Goal: Book appointment/travel/reservation

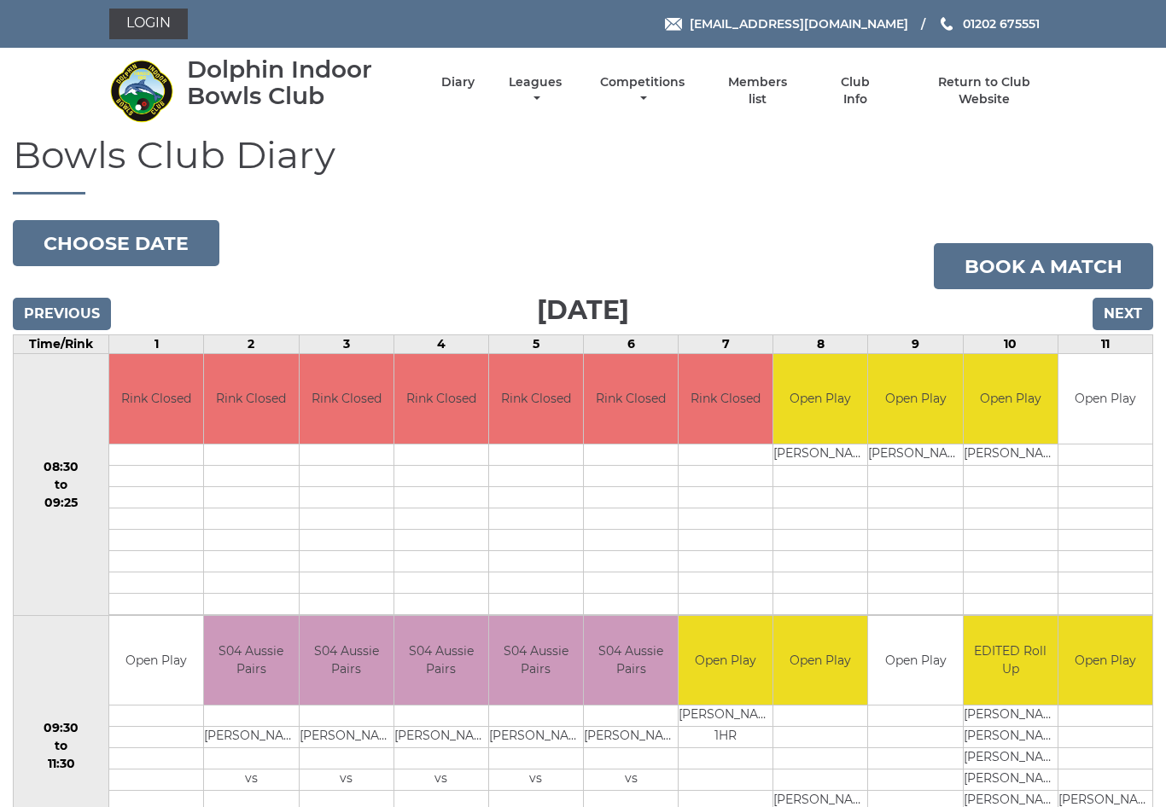
click at [1123, 320] on input "Next" at bounding box center [1122, 314] width 61 height 32
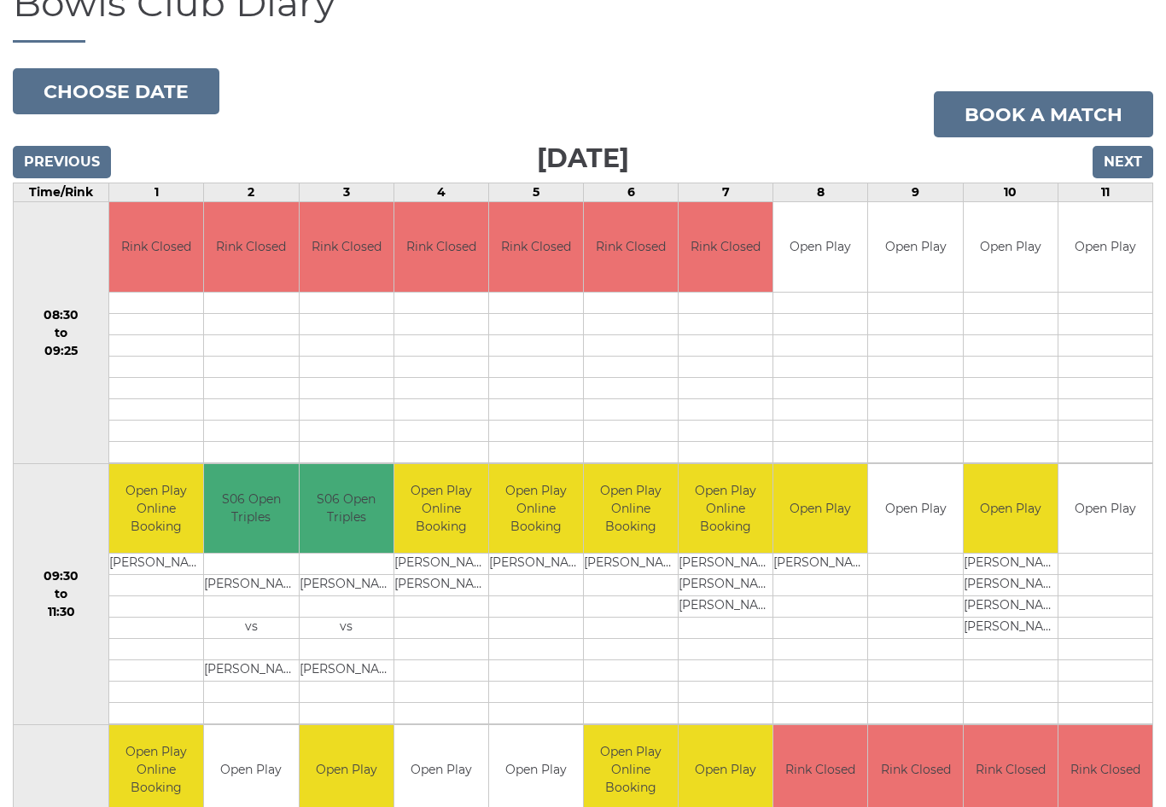
scroll to position [152, 0]
click at [1037, 123] on link "Book a match" at bounding box center [1043, 114] width 219 height 46
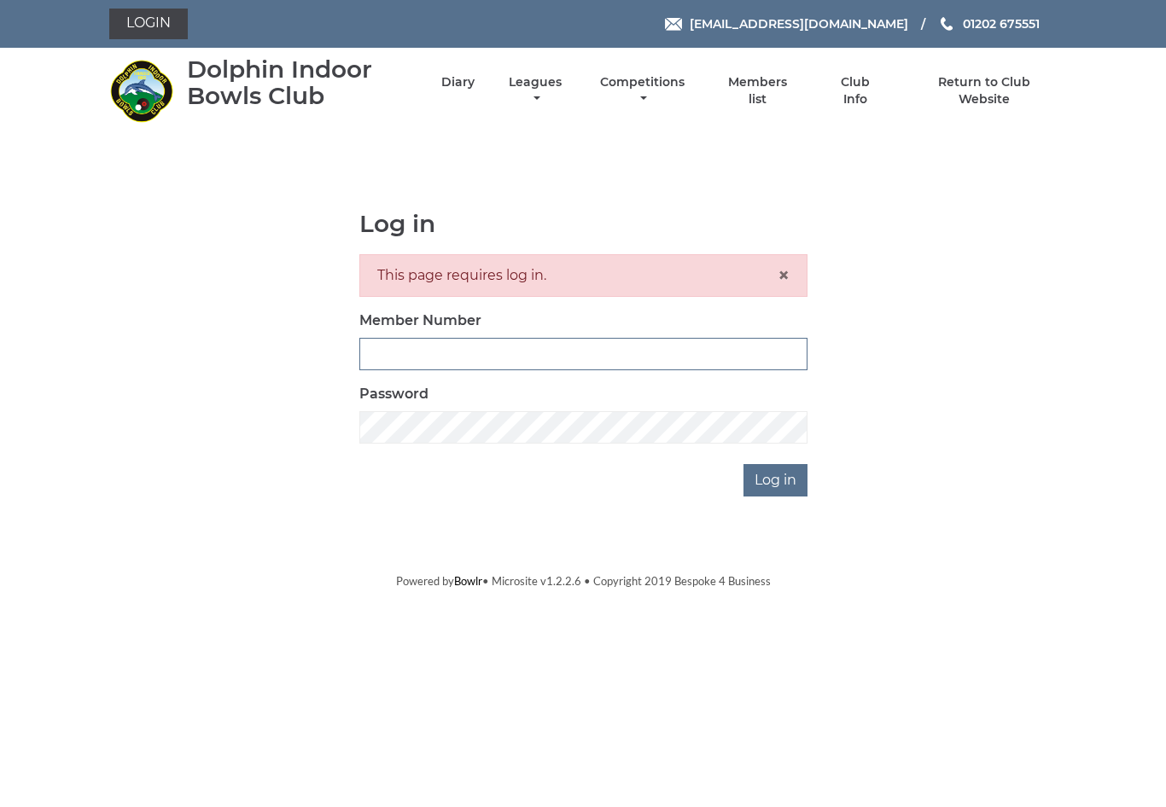
type input "3453"
click at [776, 480] on input "Log in" at bounding box center [775, 480] width 64 height 32
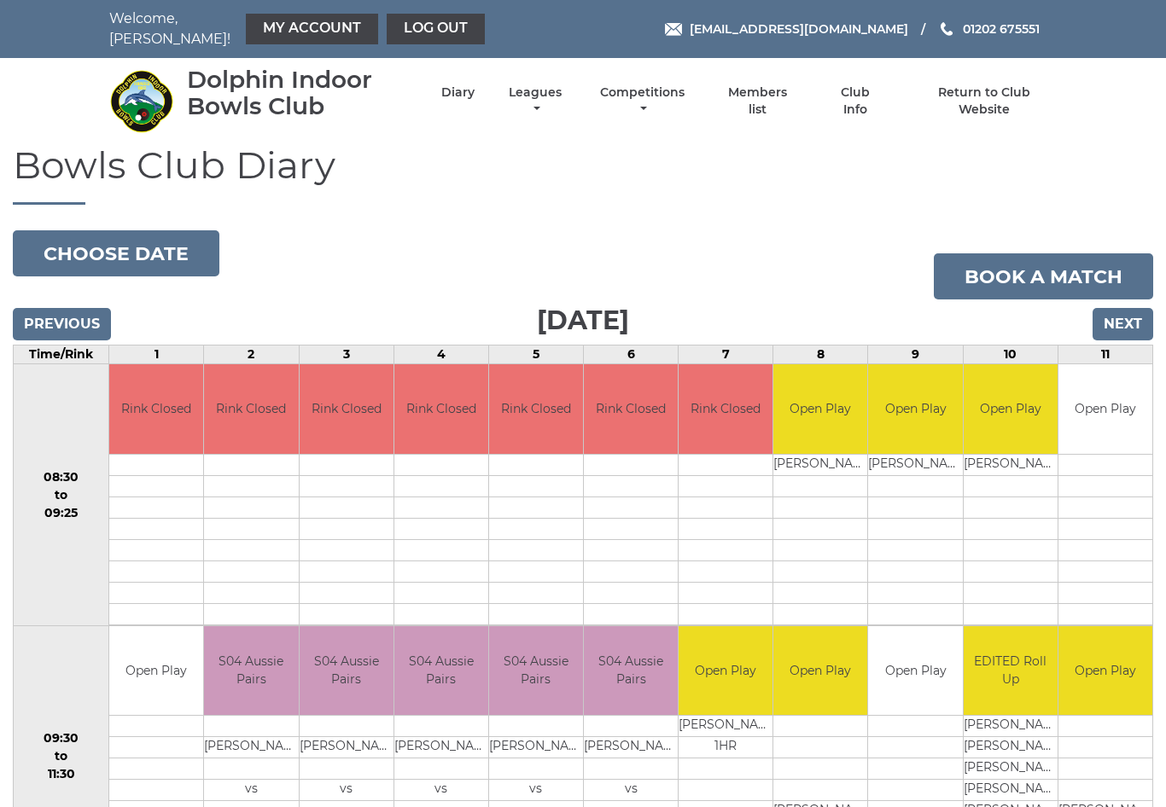
click at [1132, 314] on input "Next" at bounding box center [1122, 324] width 61 height 32
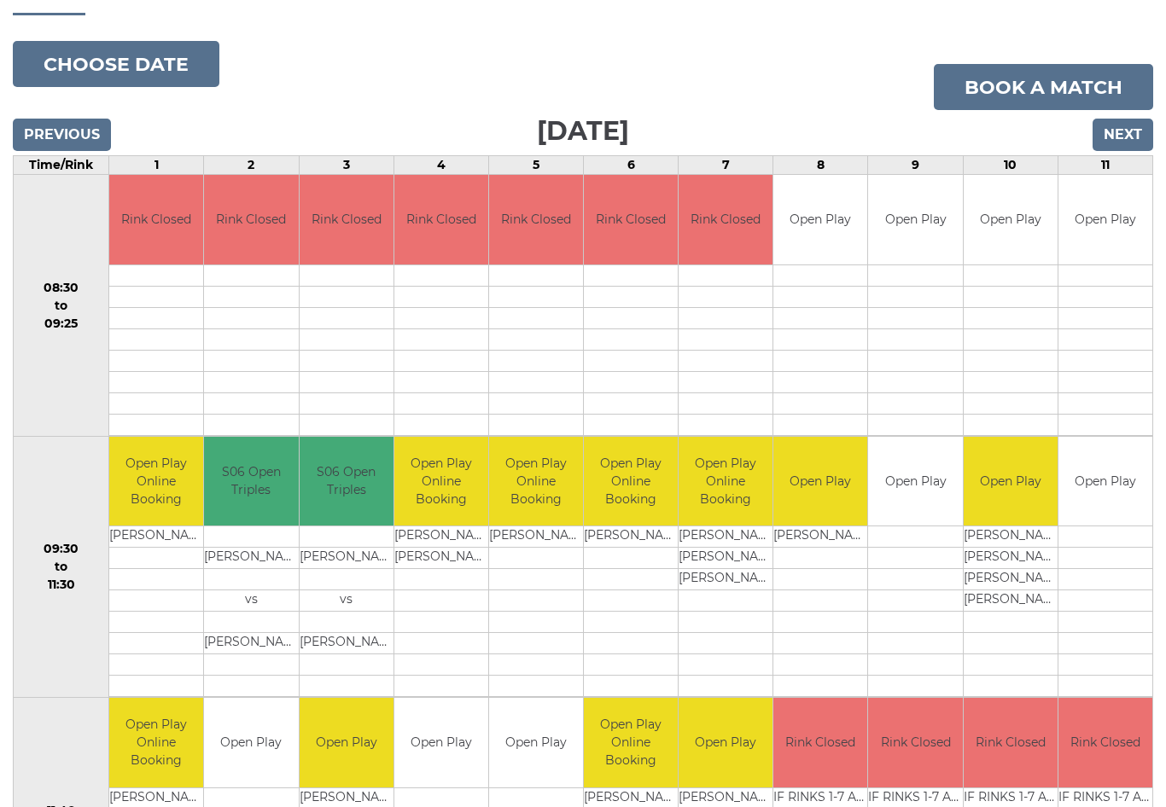
scroll to position [217, 0]
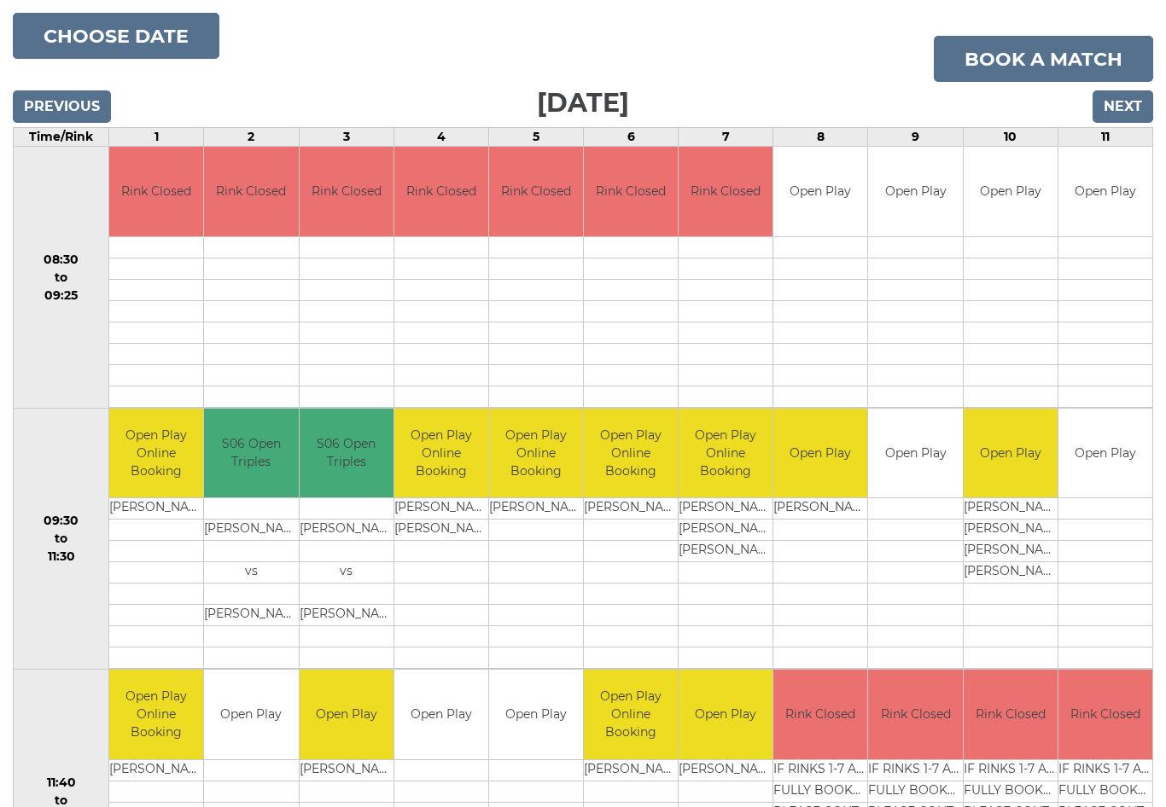
click at [1121, 96] on input "Next" at bounding box center [1122, 107] width 61 height 32
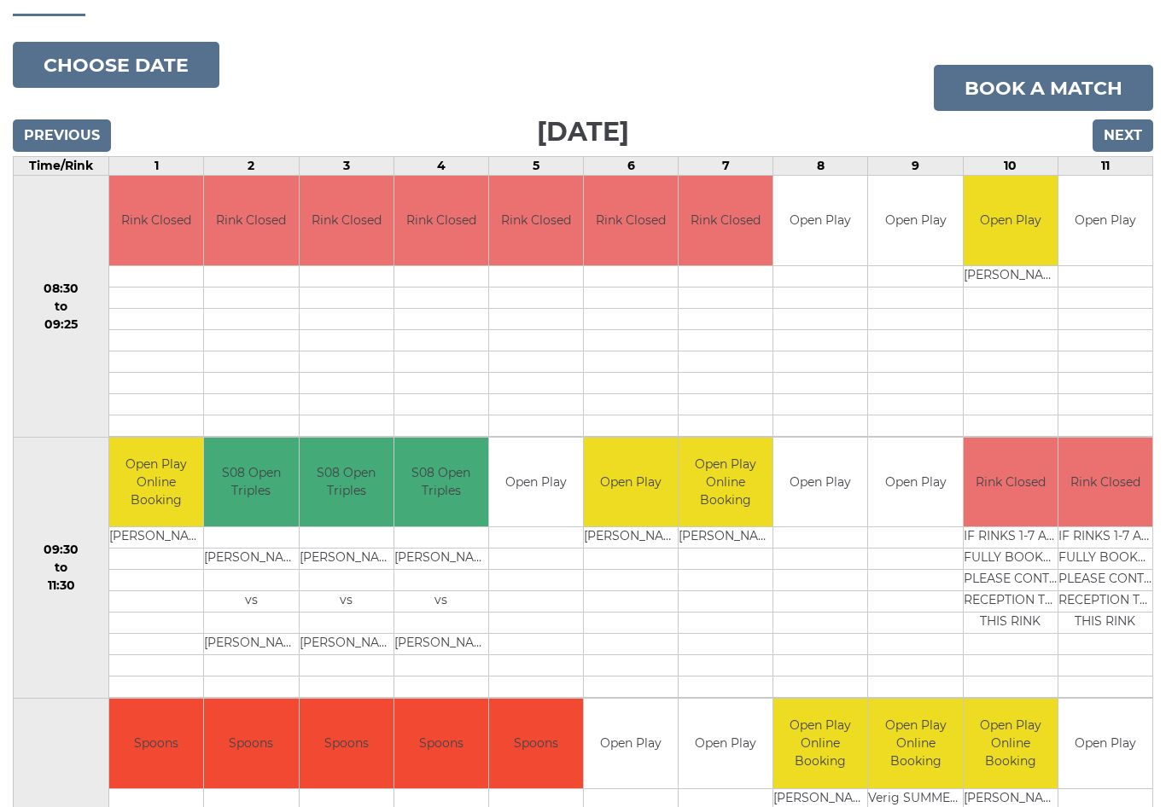
scroll to position [187, 0]
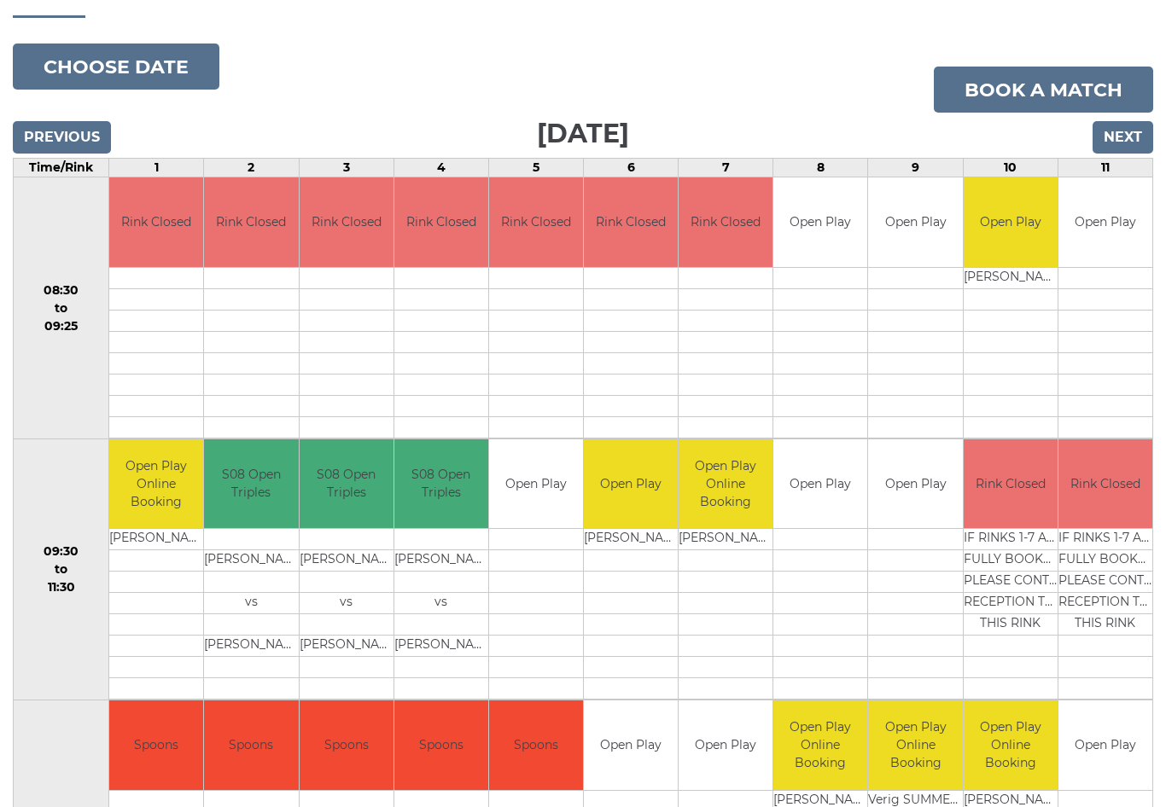
click at [1132, 130] on input "Next" at bounding box center [1122, 137] width 61 height 32
